Goal: Task Accomplishment & Management: Manage account settings

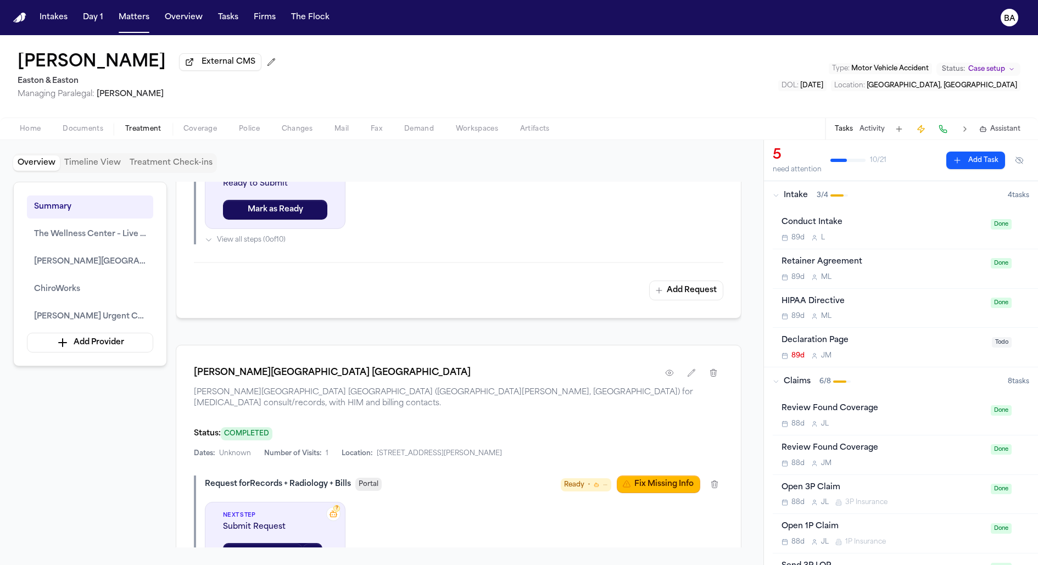
scroll to position [498, 0]
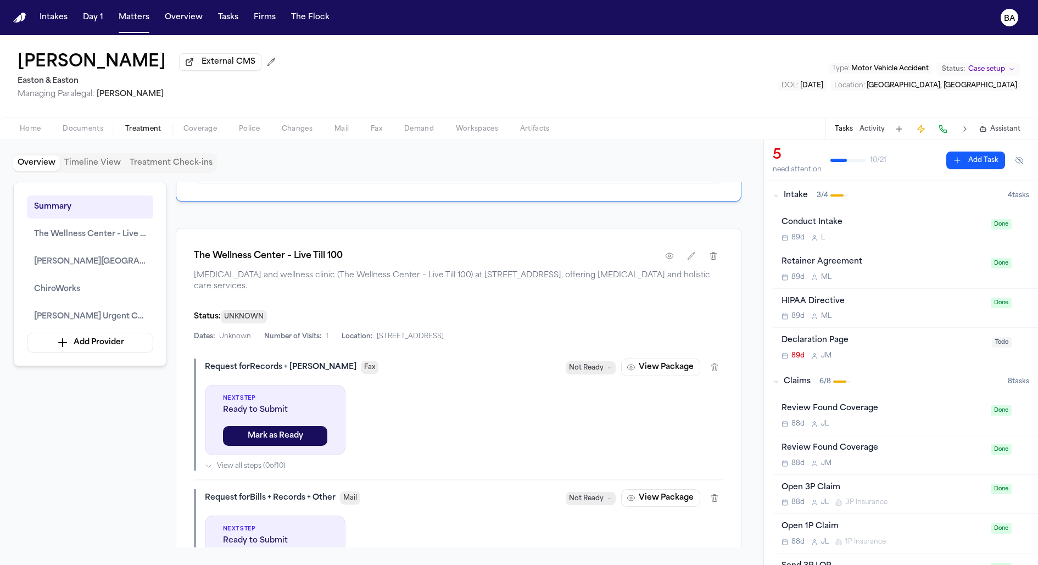
click at [65, 241] on span "The Wellness Center – Live Till 100" at bounding box center [90, 234] width 112 height 13
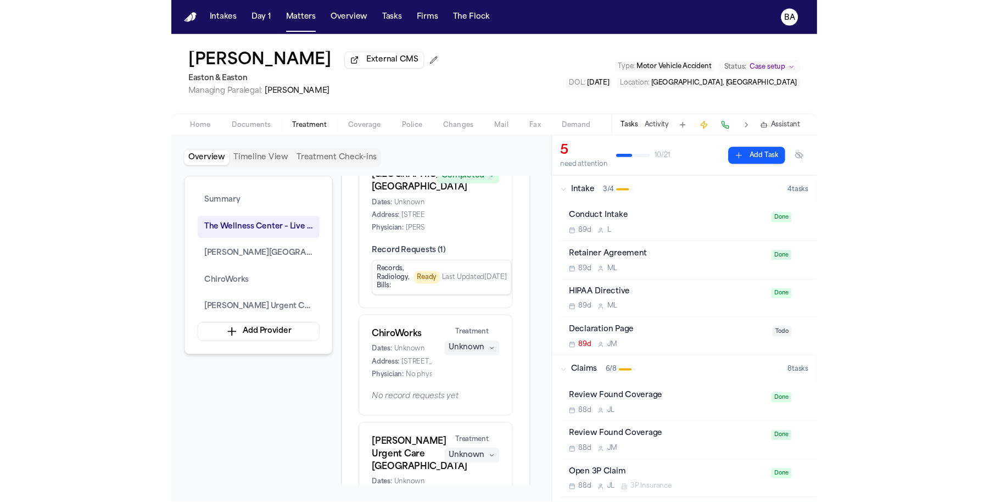
scroll to position [0, 0]
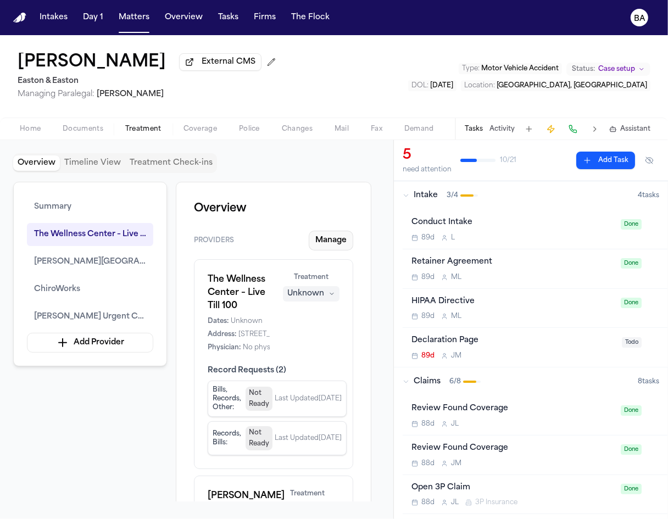
click at [326, 242] on button "Manage" at bounding box center [331, 241] width 44 height 20
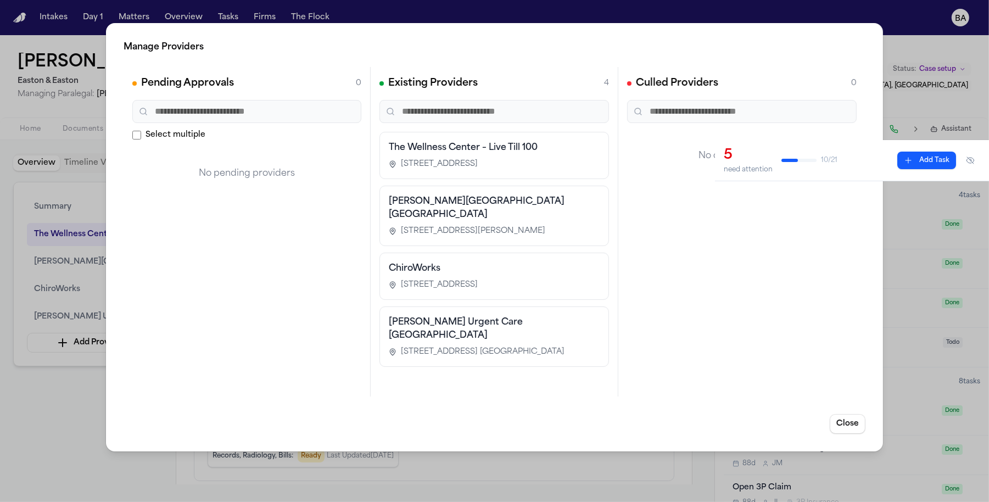
click at [650, 87] on h2 "Culled Providers" at bounding box center [677, 83] width 82 height 15
copy h2 "Culled"
click at [55, 143] on div "Manage Providers Pending Approvals 0 Select multiple No pending providers Exist…" at bounding box center [494, 251] width 989 height 502
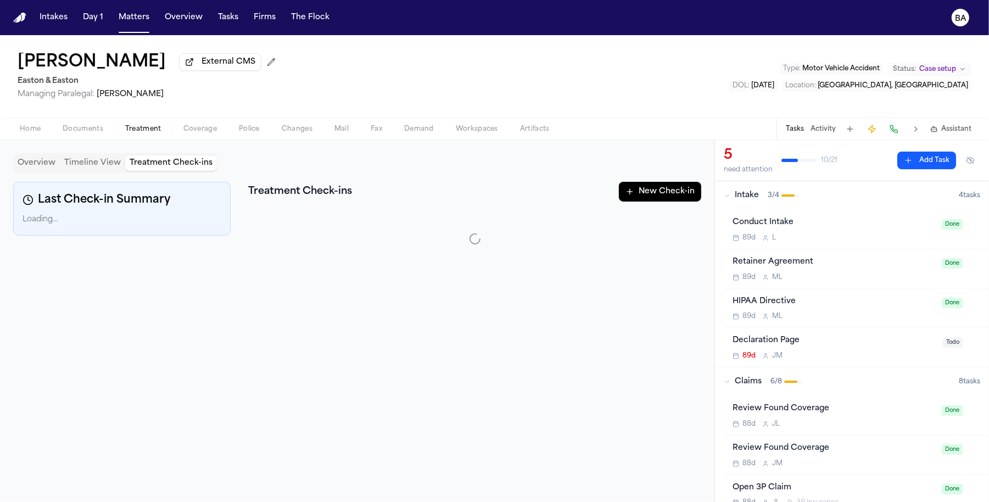
click at [133, 161] on button "Treatment Check-ins" at bounding box center [171, 162] width 92 height 15
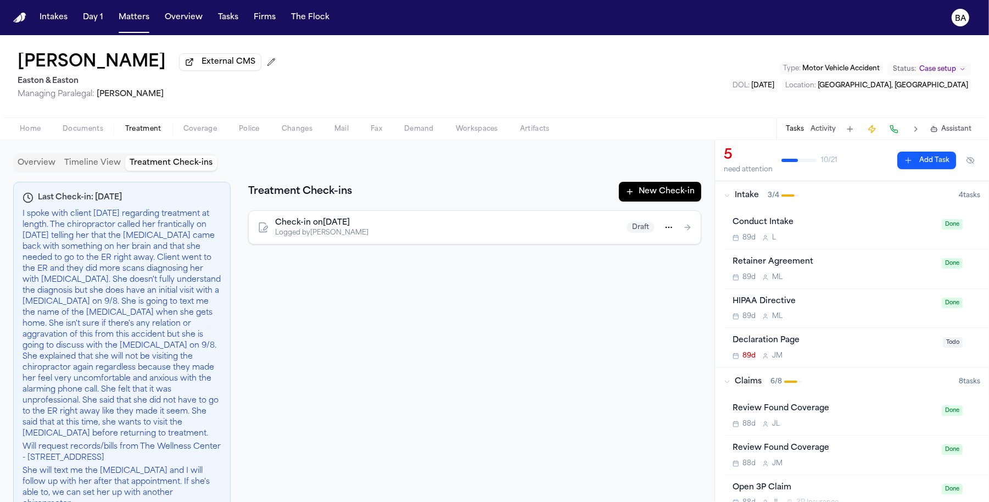
click at [820, 128] on button "Activity" at bounding box center [822, 129] width 25 height 9
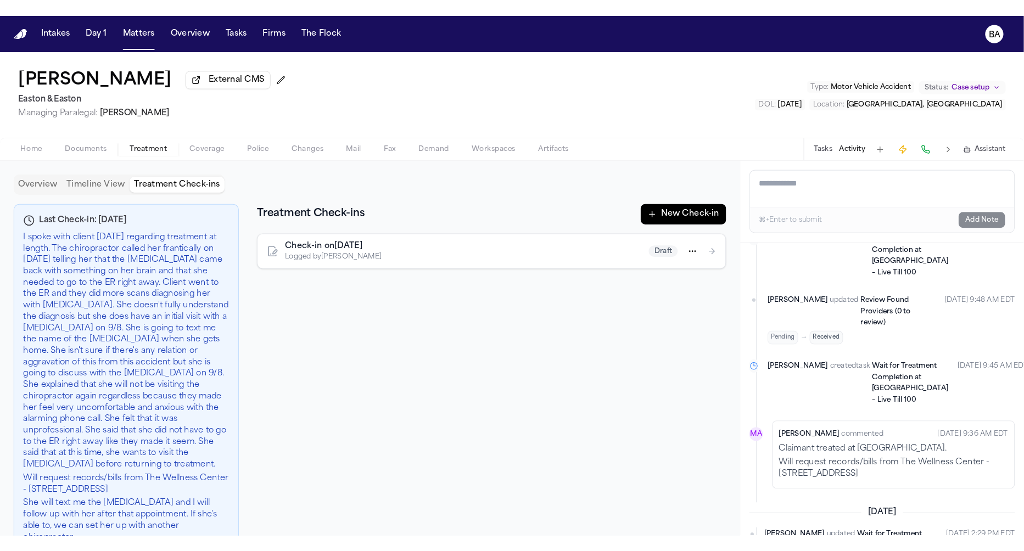
scroll to position [30, 0]
